Goal: Task Accomplishment & Management: Manage account settings

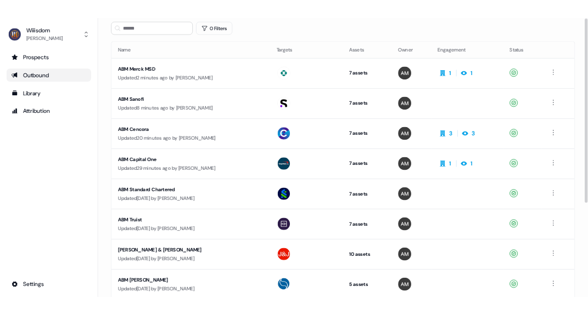
scroll to position [56, 0]
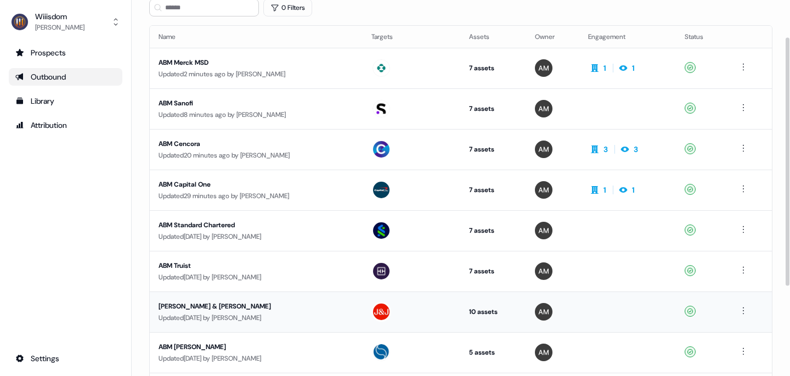
click at [196, 307] on div "[PERSON_NAME] & [PERSON_NAME]" at bounding box center [256, 306] width 195 height 11
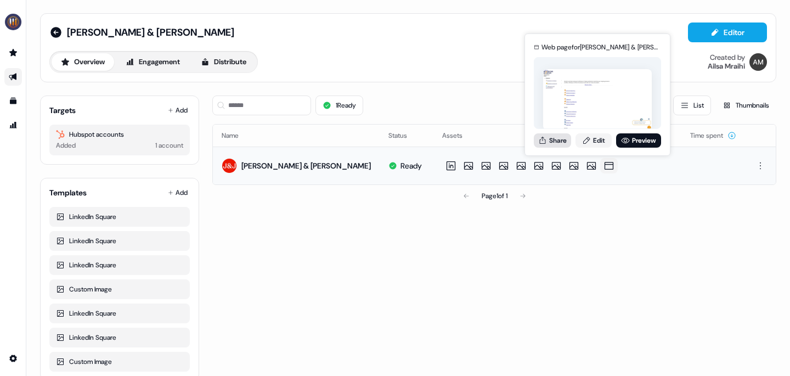
click at [562, 142] on button "Share" at bounding box center [552, 140] width 37 height 14
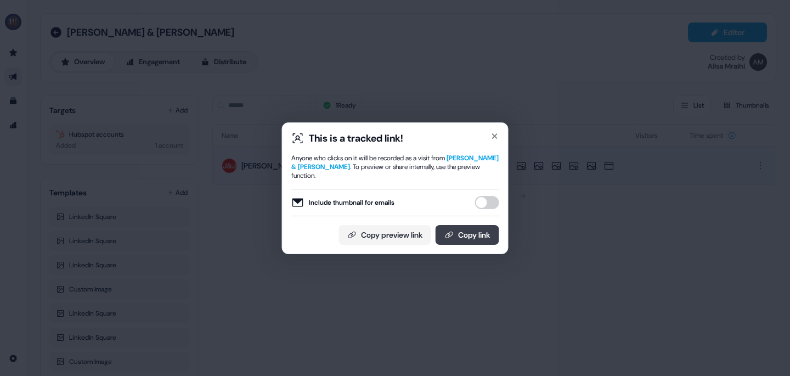
click at [481, 226] on button "Copy link" at bounding box center [468, 235] width 64 height 20
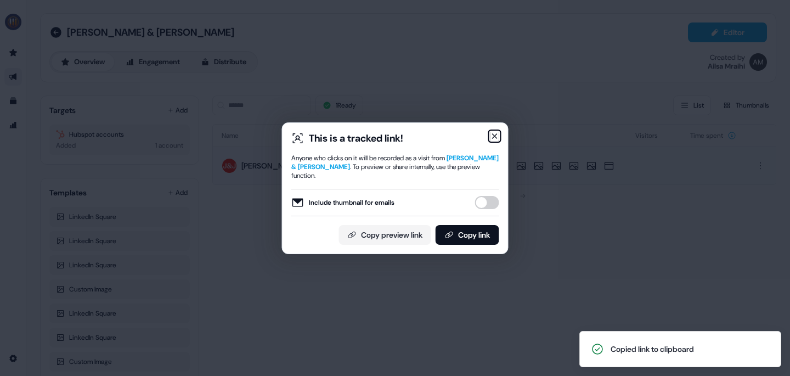
click at [497, 140] on icon "button" at bounding box center [495, 136] width 9 height 9
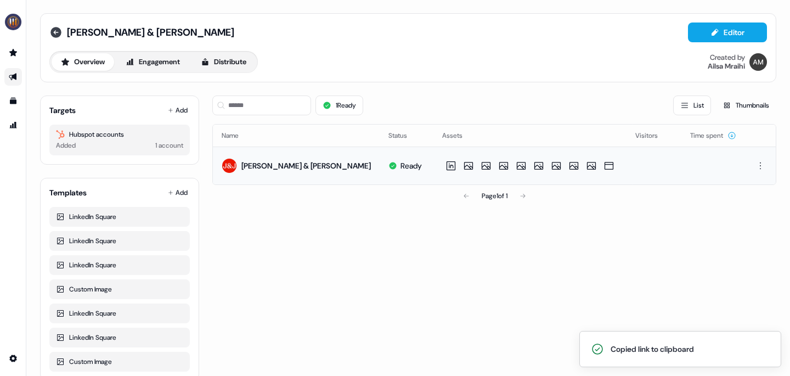
click at [55, 33] on icon at bounding box center [55, 32] width 11 height 11
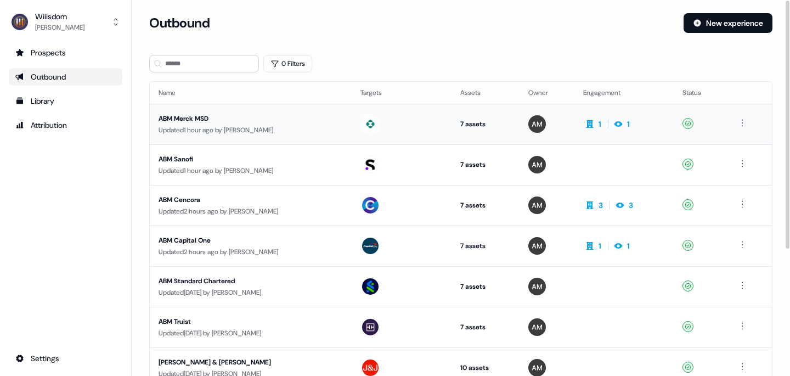
click at [180, 118] on div "ABM Merck MSD" at bounding box center [251, 118] width 184 height 11
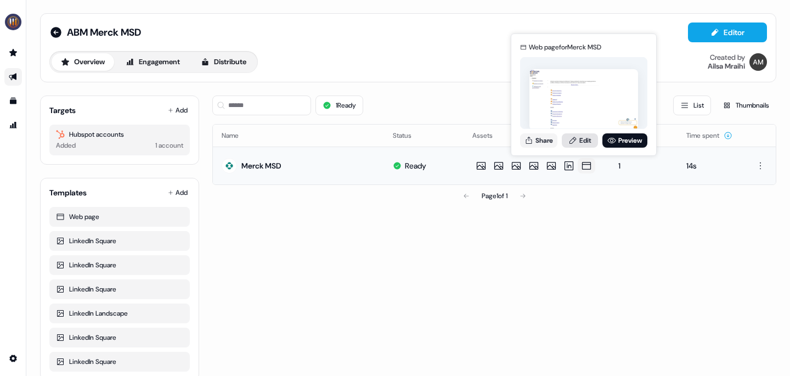
click at [590, 140] on link "Edit" at bounding box center [580, 140] width 36 height 14
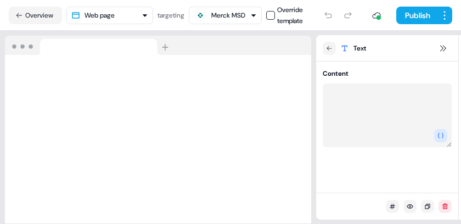
click at [303, 42] on div at bounding box center [158, 46] width 306 height 20
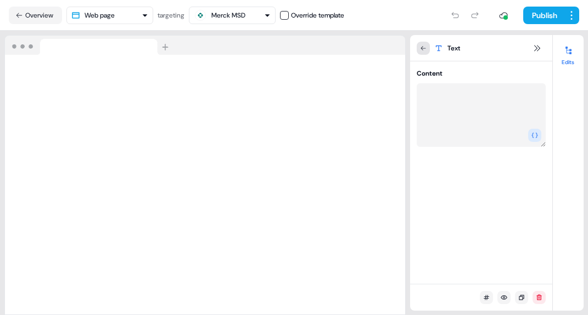
click at [423, 49] on icon at bounding box center [423, 48] width 7 height 7
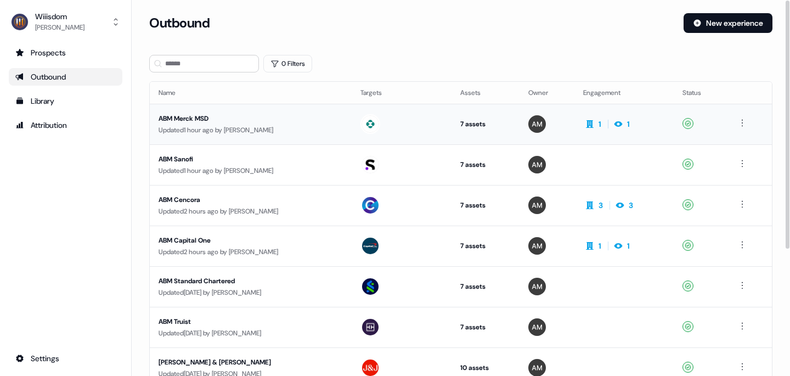
click at [181, 117] on div "ABM Merck MSD" at bounding box center [251, 118] width 184 height 11
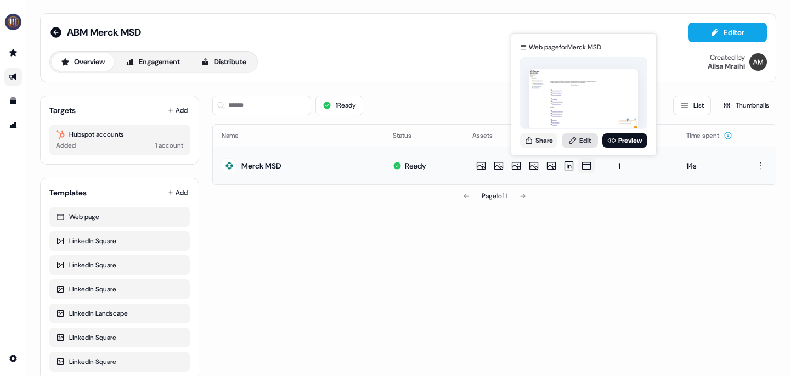
click at [588, 137] on link "Edit" at bounding box center [580, 140] width 36 height 14
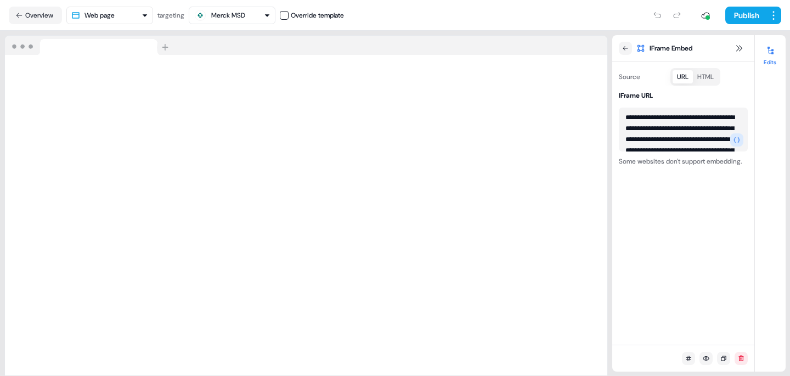
click at [564, 50] on div at bounding box center [306, 46] width 602 height 20
click at [712, 74] on button "HTML" at bounding box center [705, 76] width 25 height 13
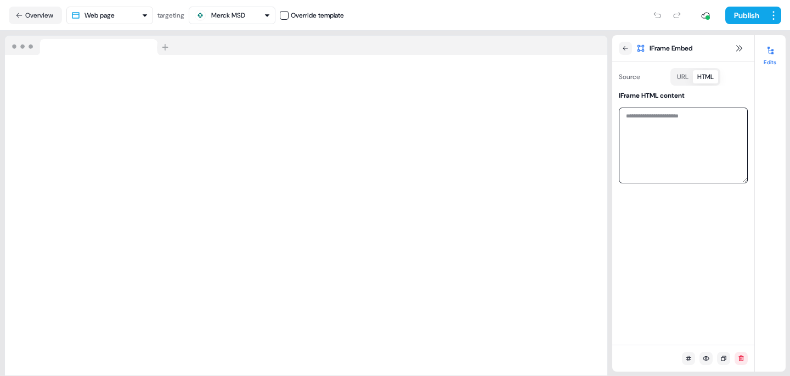
click at [645, 109] on textarea at bounding box center [683, 146] width 129 height 76
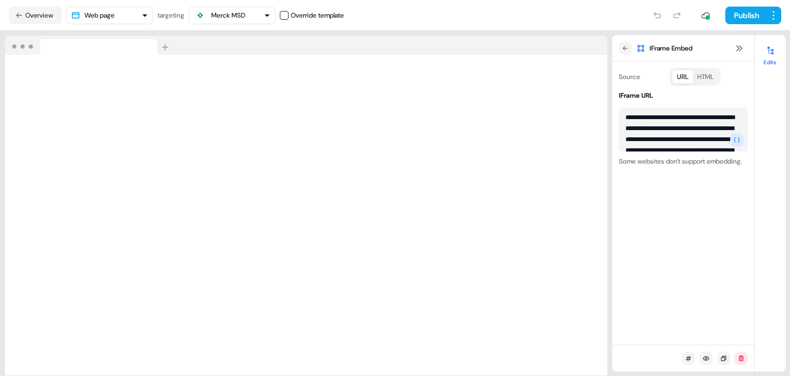
click at [674, 81] on button "URL" at bounding box center [683, 76] width 20 height 13
click at [19, 14] on icon at bounding box center [19, 16] width 8 height 8
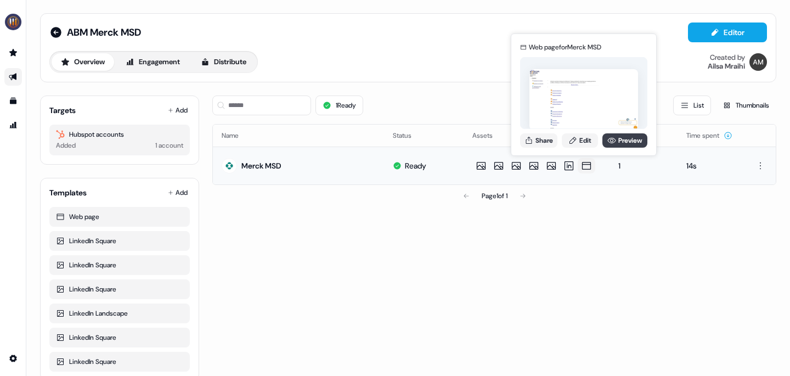
click at [610, 139] on icon at bounding box center [611, 140] width 9 height 9
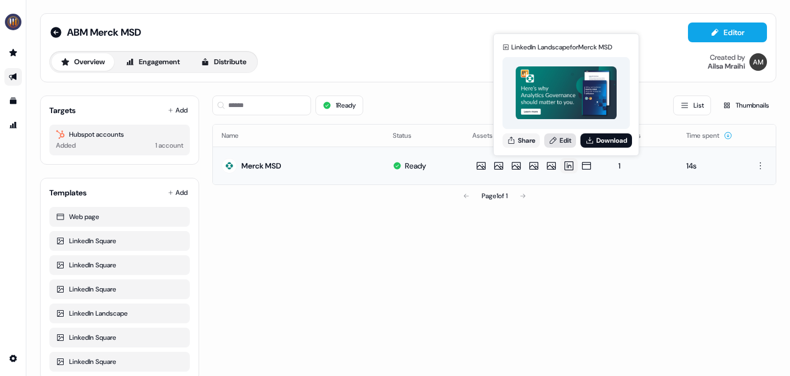
click at [565, 133] on link "Edit" at bounding box center [560, 140] width 32 height 14
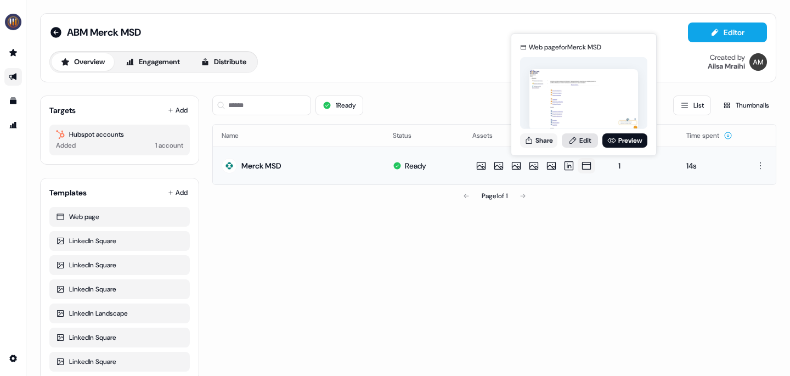
click at [585, 139] on link "Edit" at bounding box center [580, 140] width 36 height 14
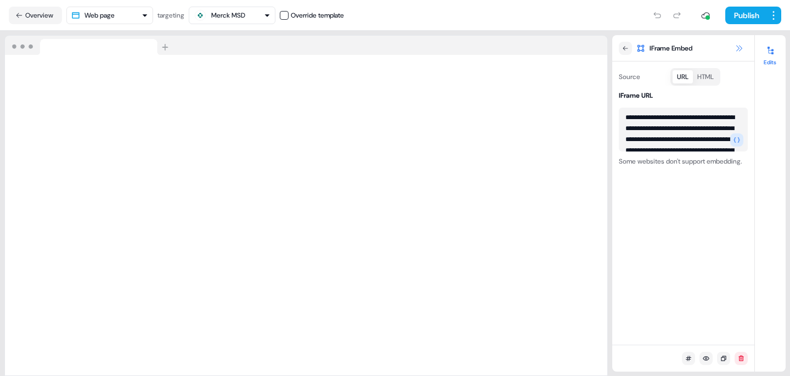
click at [741, 48] on icon at bounding box center [739, 48] width 9 height 9
click at [720, 342] on div "**********" at bounding box center [683, 202] width 142 height 283
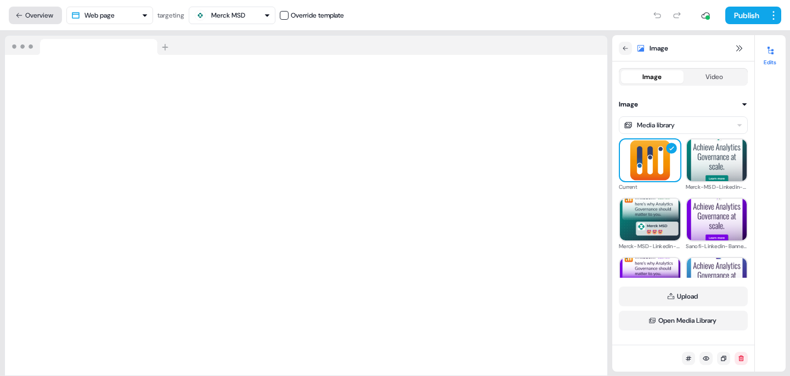
click at [16, 16] on icon at bounding box center [19, 16] width 8 height 8
